Goal: Task Accomplishment & Management: Complete application form

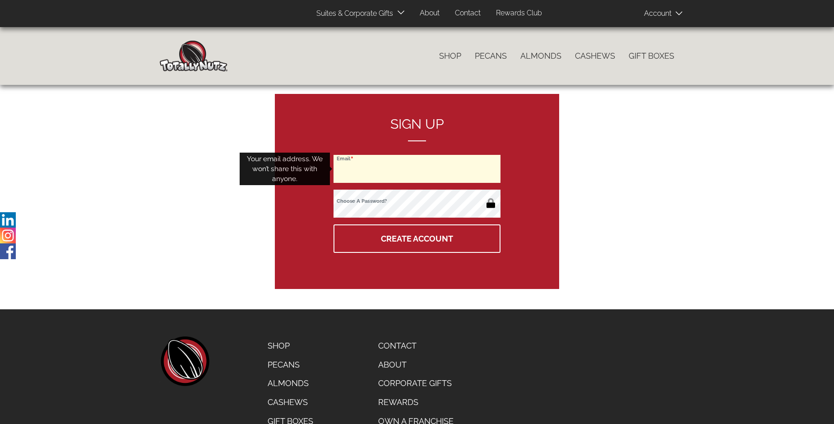
click at [417, 169] on input "Email" at bounding box center [416, 169] width 167 height 28
type input "[EMAIL_ADDRESS][DOMAIN_NAME]"
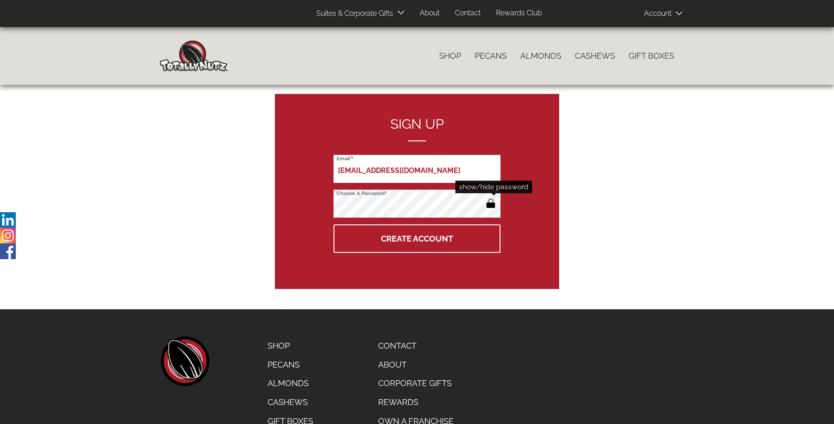
click at [490, 204] on button "button" at bounding box center [490, 204] width 15 height 14
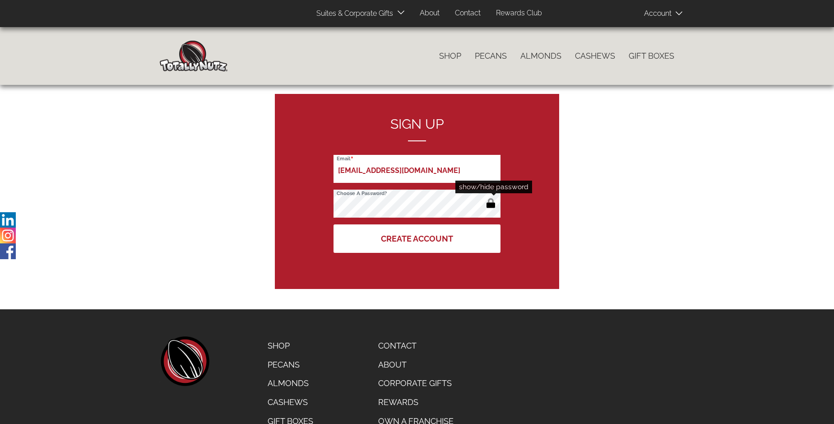
click at [417, 238] on button "Create Account" at bounding box center [416, 238] width 167 height 28
